Goal: Information Seeking & Learning: Learn about a topic

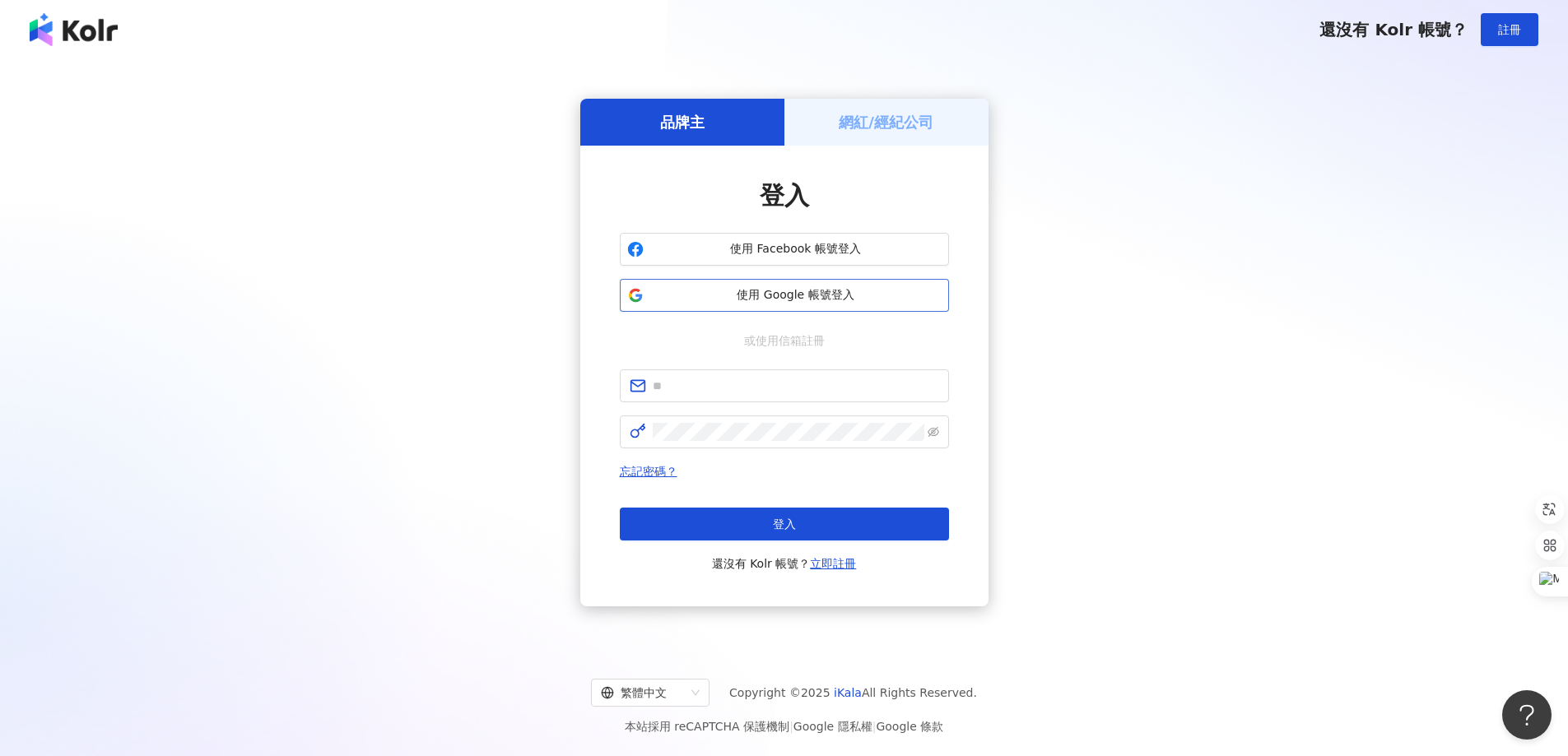
click at [806, 299] on span "使用 Google 帳號登入" at bounding box center [796, 295] width 291 height 17
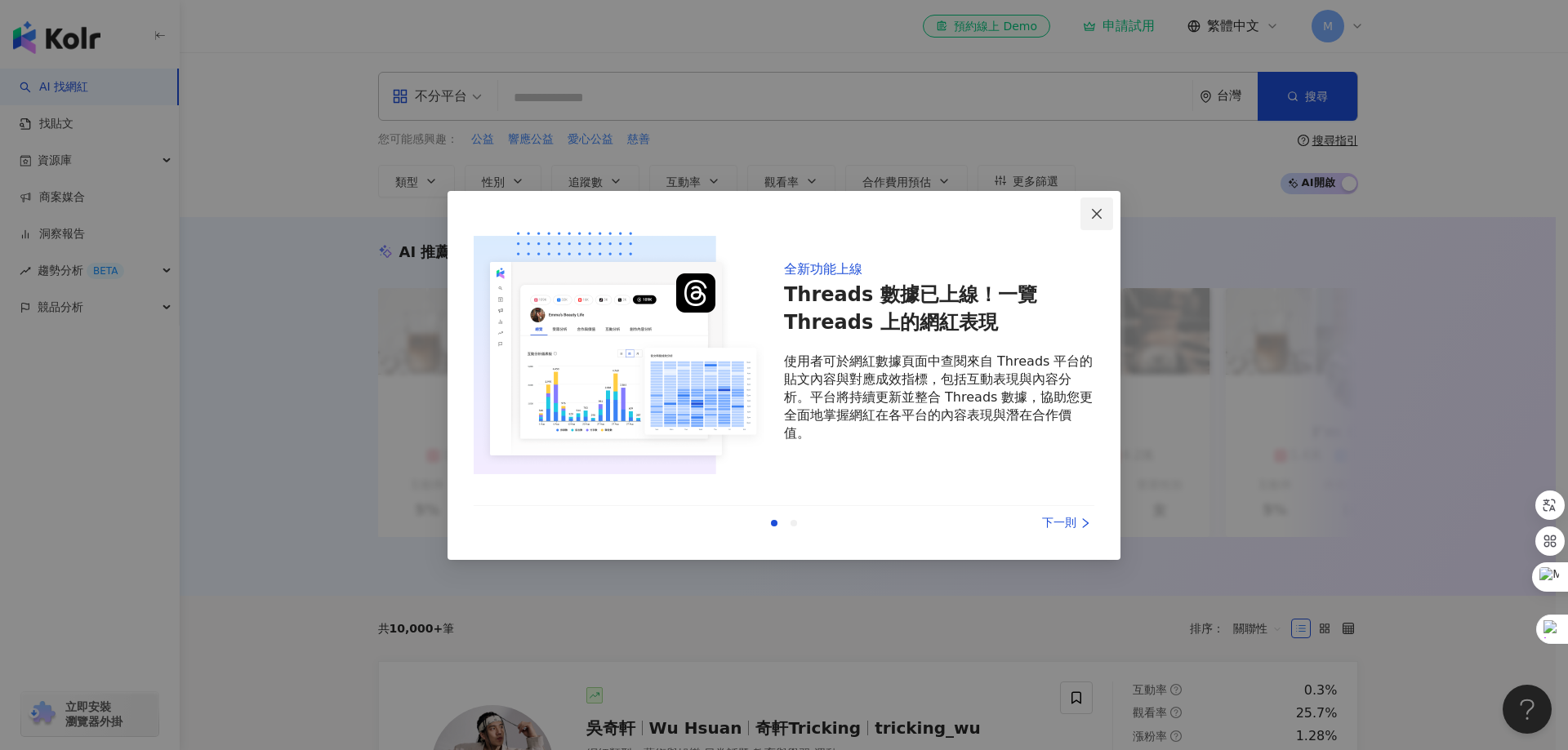
click at [1098, 215] on icon "close" at bounding box center [1096, 213] width 10 height 10
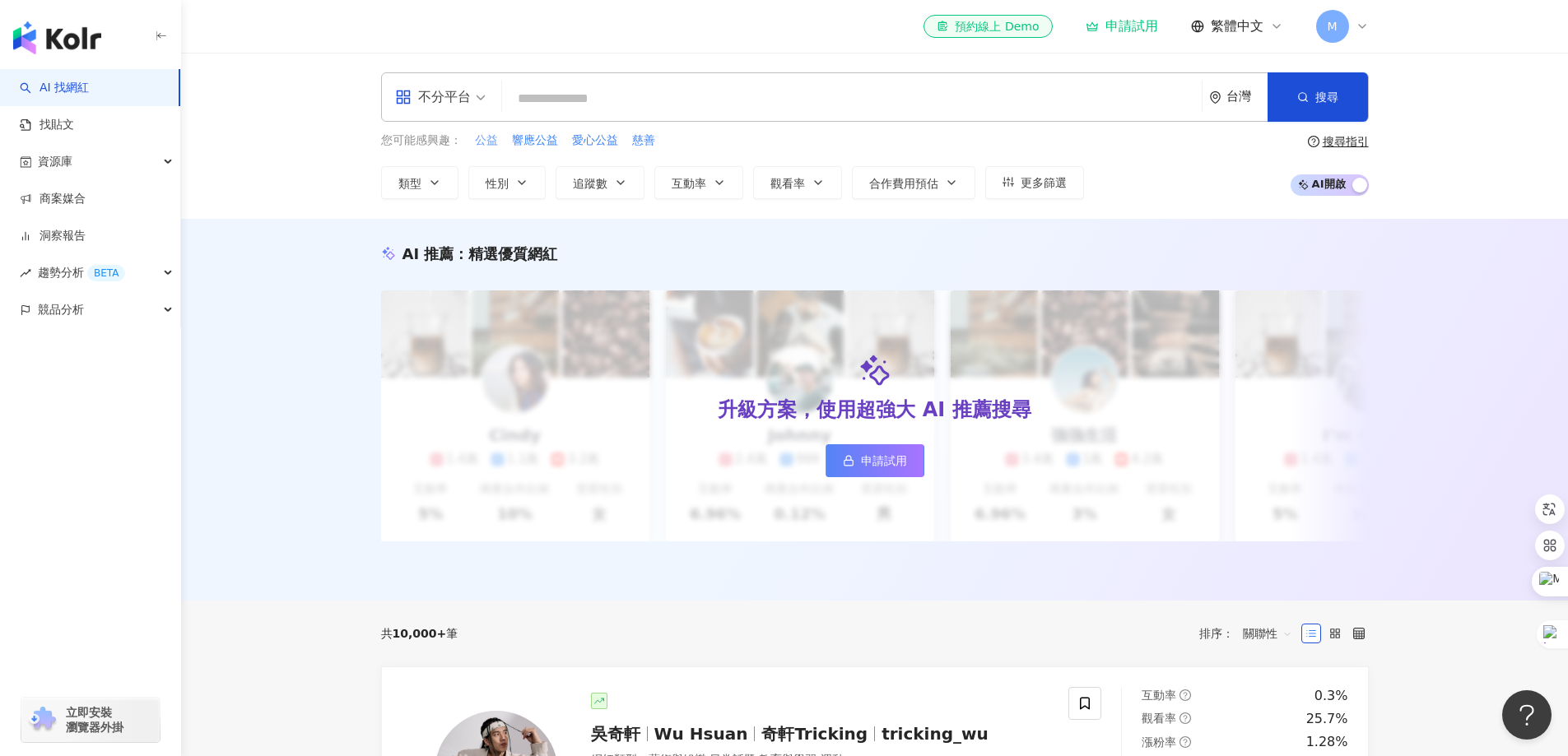
click at [486, 141] on span "公益" at bounding box center [487, 141] width 23 height 17
type input "**"
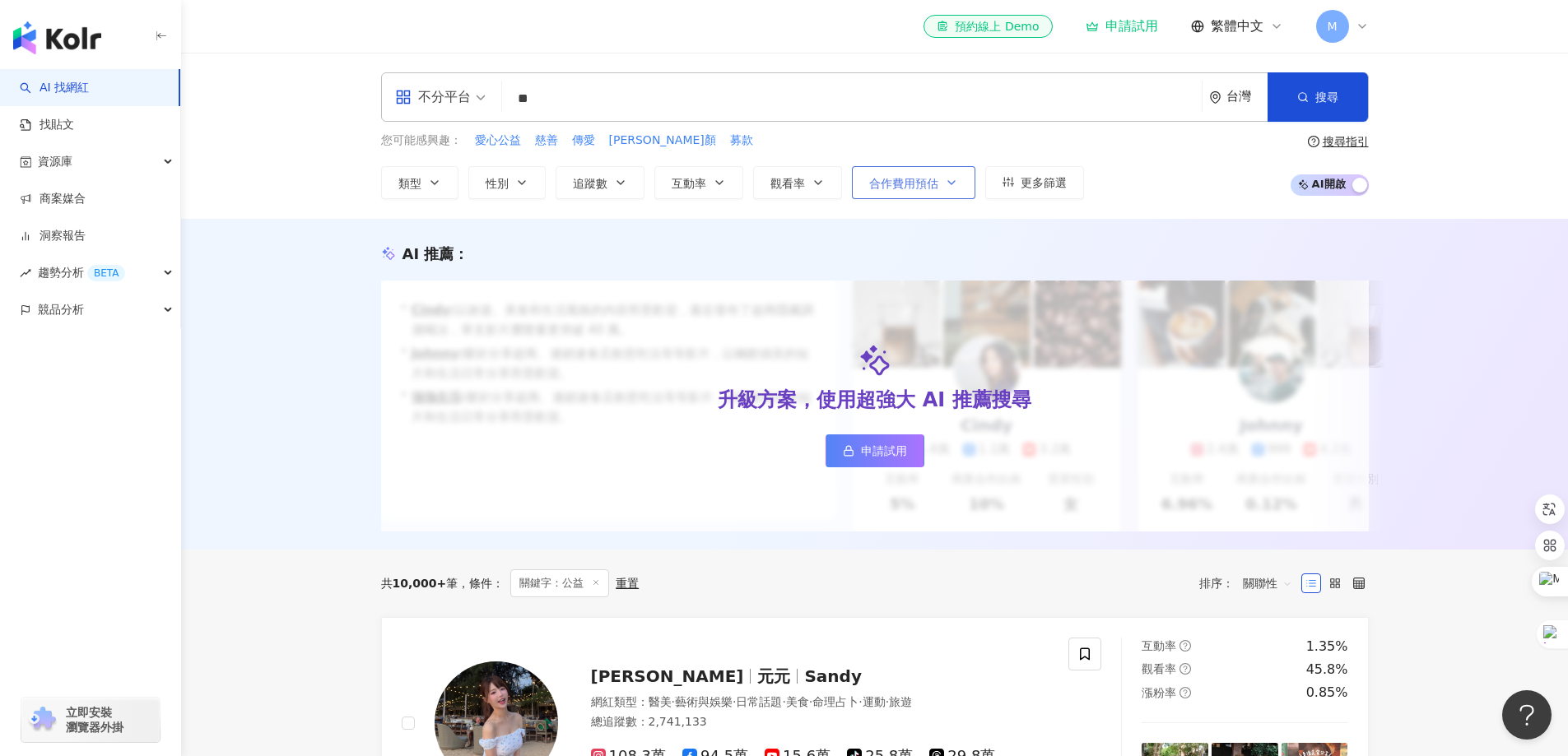
click at [956, 181] on icon "button" at bounding box center [951, 182] width 13 height 13
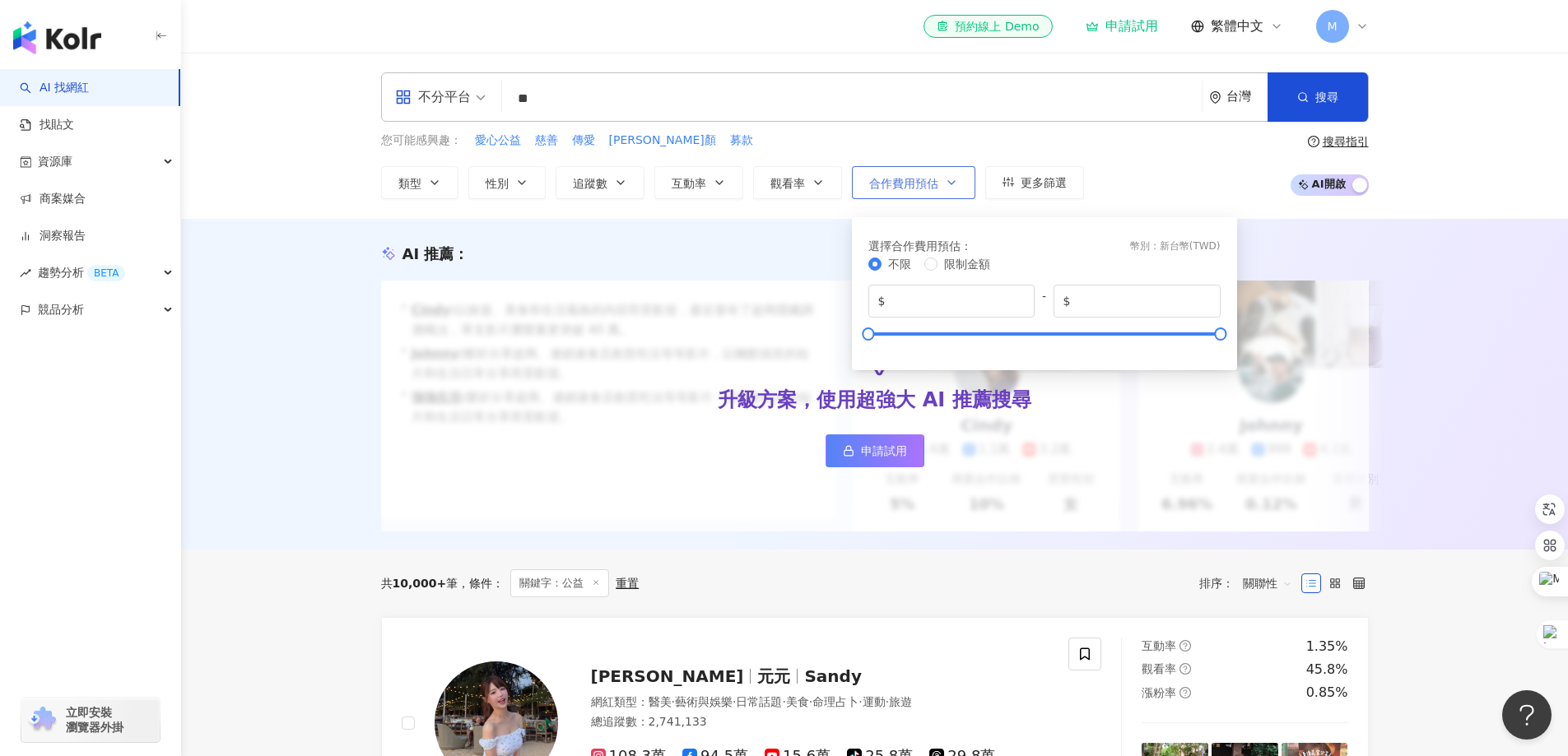
click at [956, 181] on icon "button" at bounding box center [951, 182] width 13 height 13
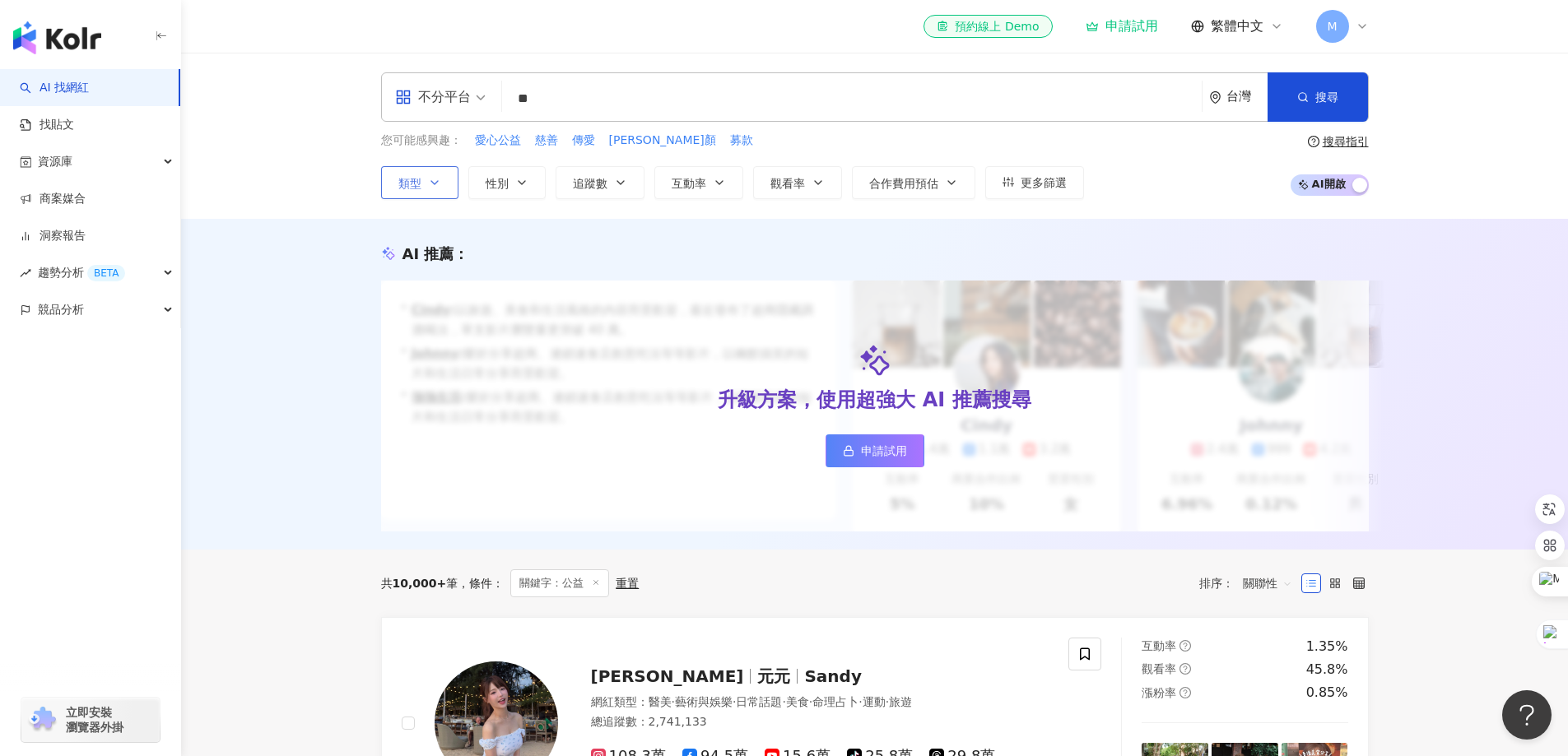
click at [424, 179] on button "類型" at bounding box center [420, 182] width 77 height 33
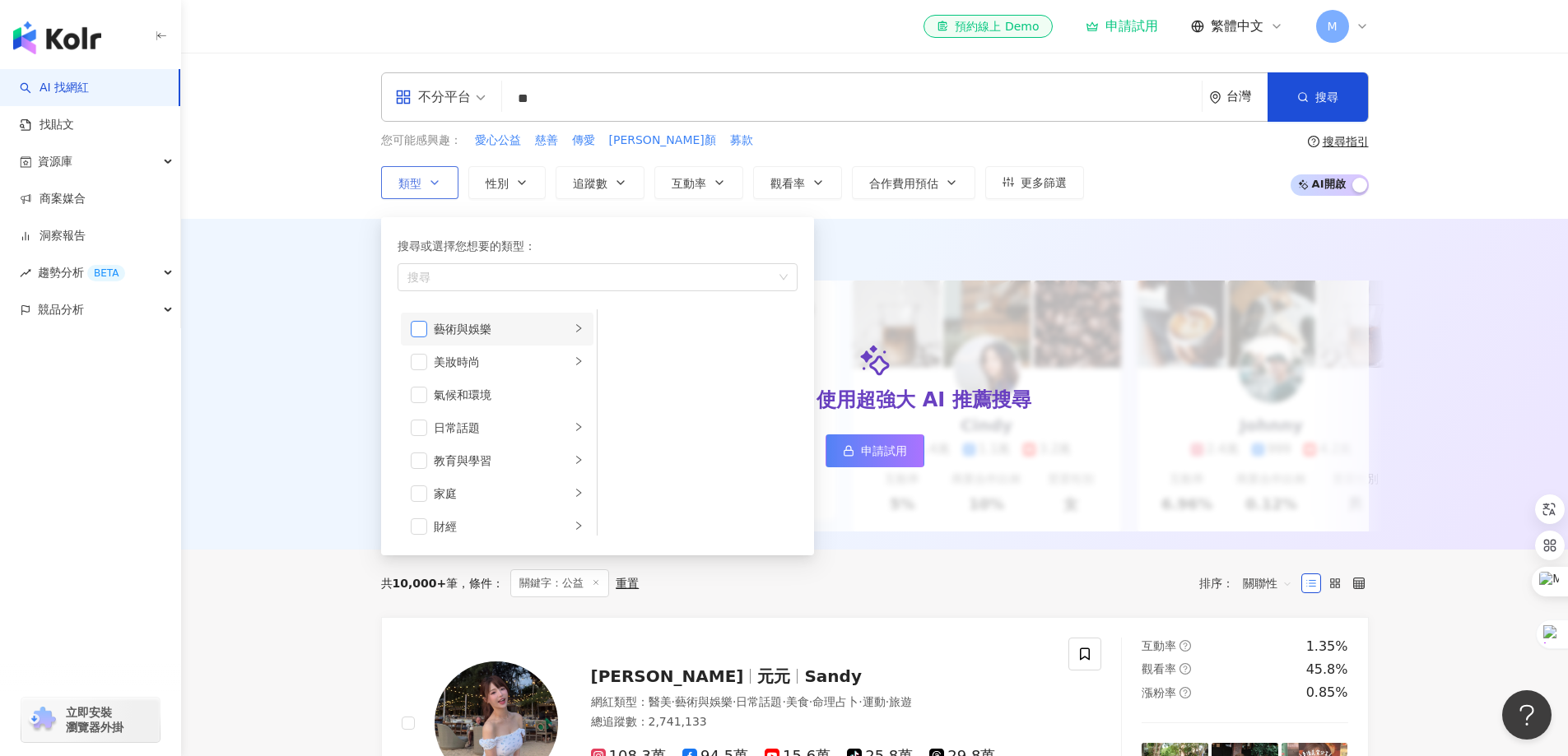
click at [422, 334] on span "button" at bounding box center [419, 329] width 17 height 17
click at [416, 462] on span "button" at bounding box center [419, 460] width 17 height 17
click at [412, 433] on span "button" at bounding box center [419, 428] width 17 height 17
click at [420, 411] on span "button" at bounding box center [419, 411] width 17 height 17
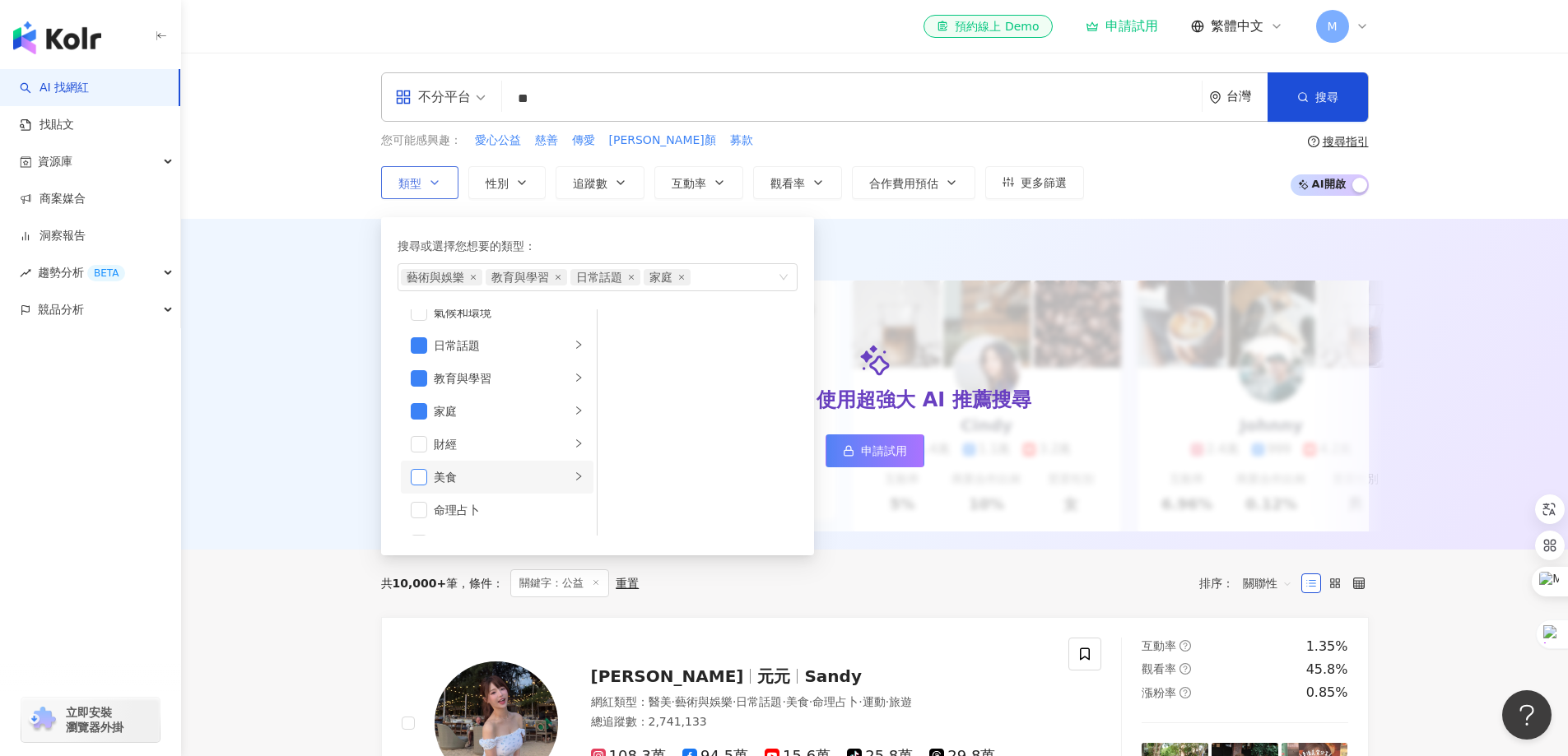
click at [422, 475] on span "button" at bounding box center [419, 477] width 17 height 17
click at [420, 446] on span "button" at bounding box center [419, 444] width 17 height 17
